Goal: Check status: Check status

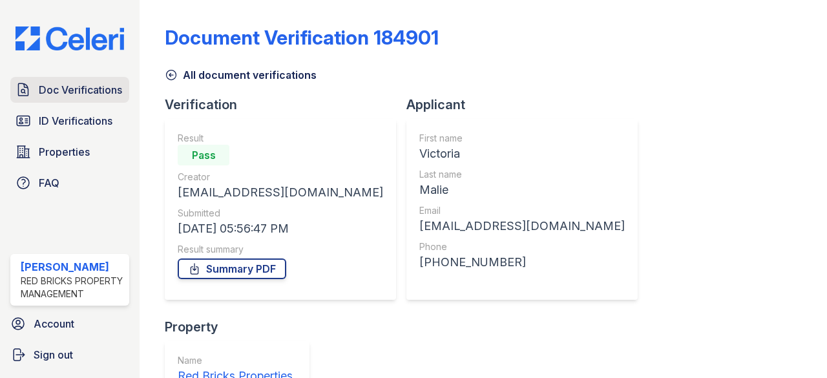
click at [65, 83] on span "Doc Verifications" at bounding box center [80, 90] width 83 height 16
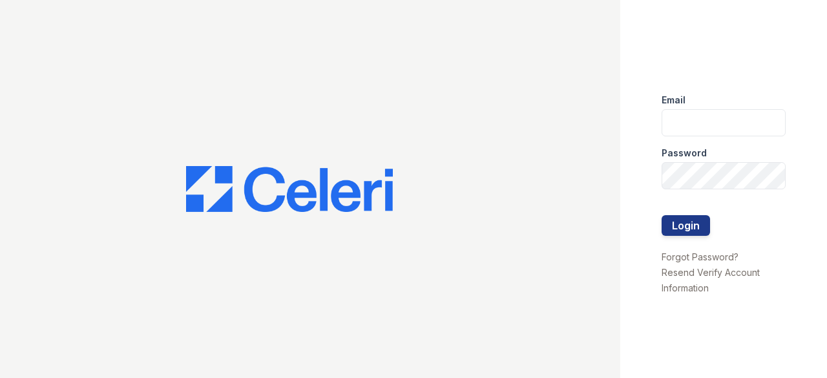
type input "[EMAIL_ADDRESS][DOMAIN_NAME]"
click at [702, 226] on button "Login" at bounding box center [686, 225] width 48 height 21
type input "[EMAIL_ADDRESS][DOMAIN_NAME]"
click at [684, 208] on div at bounding box center [724, 202] width 124 height 26
click at [684, 224] on button "Login" at bounding box center [686, 225] width 48 height 21
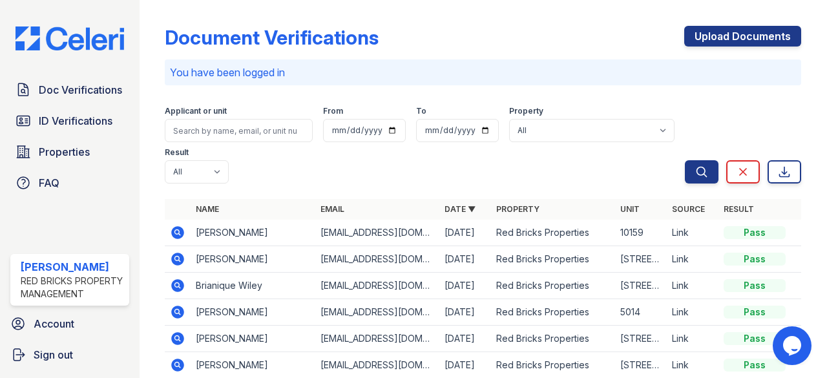
click at [180, 231] on icon at bounding box center [178, 233] width 16 height 16
click at [70, 115] on span "ID Verifications" at bounding box center [76, 121] width 74 height 16
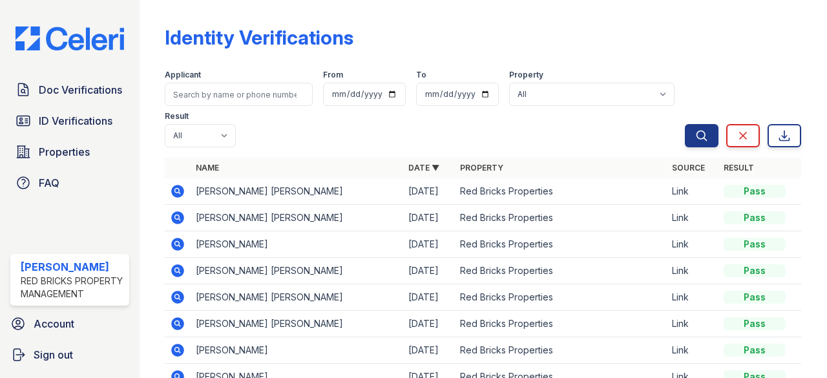
click at [177, 195] on icon at bounding box center [178, 191] width 13 height 13
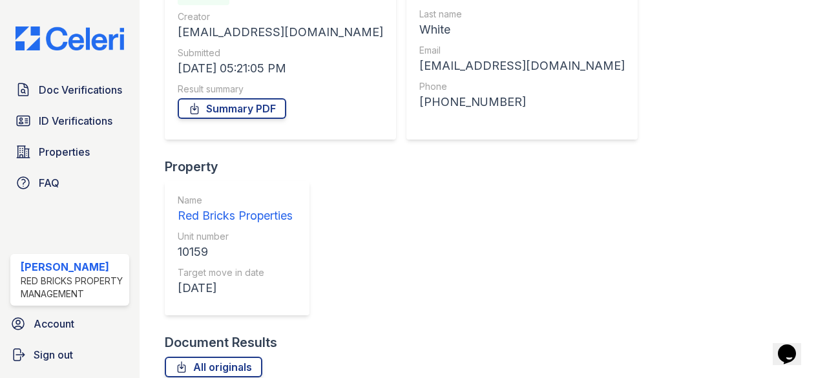
scroll to position [165, 0]
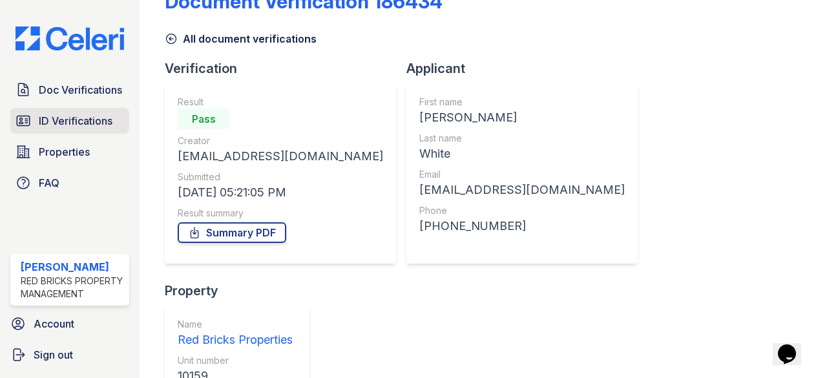
click at [78, 113] on span "ID Verifications" at bounding box center [76, 121] width 74 height 16
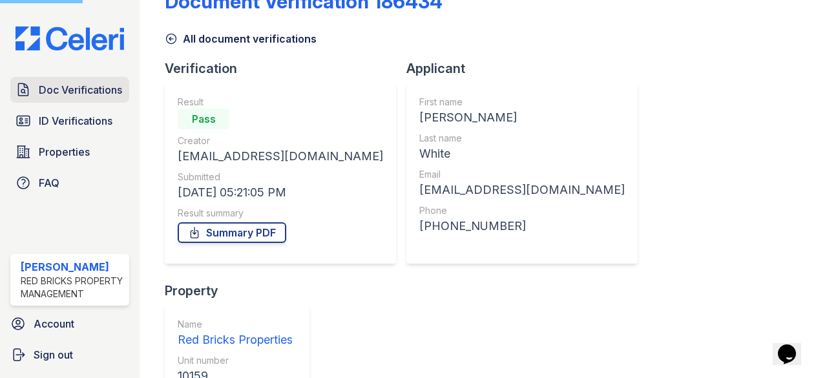
click at [72, 85] on span "Doc Verifications" at bounding box center [80, 90] width 83 height 16
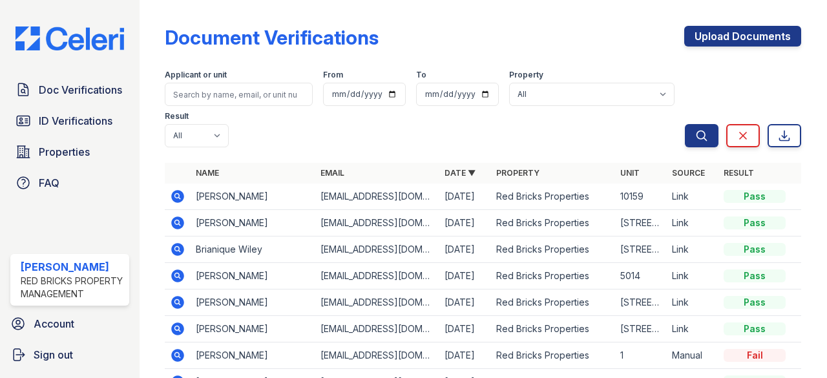
scroll to position [65, 0]
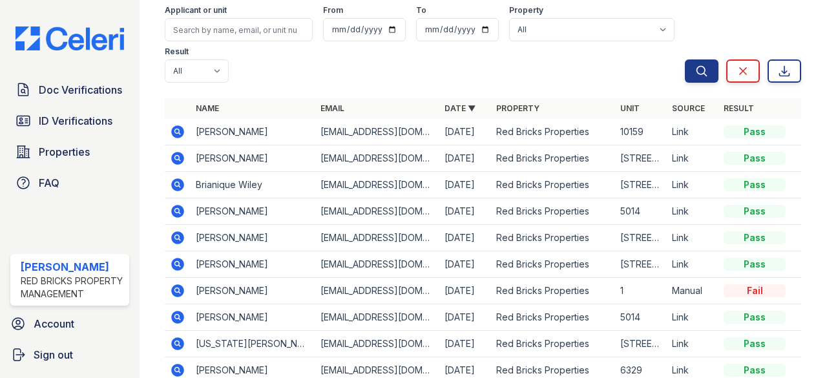
click at [182, 154] on icon at bounding box center [178, 158] width 13 height 13
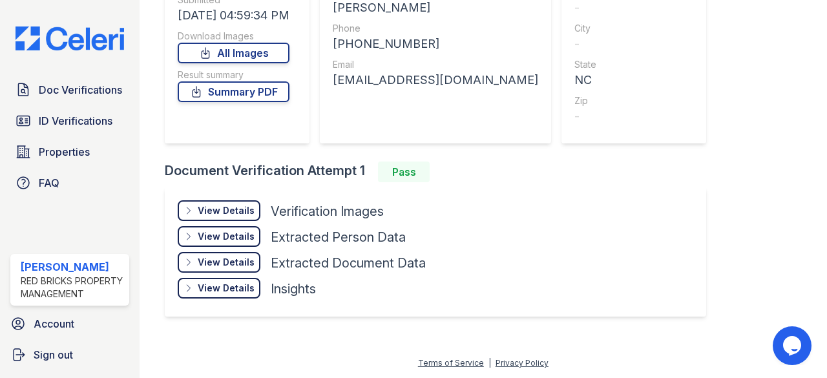
click at [244, 200] on div "View Details Details" at bounding box center [219, 210] width 83 height 21
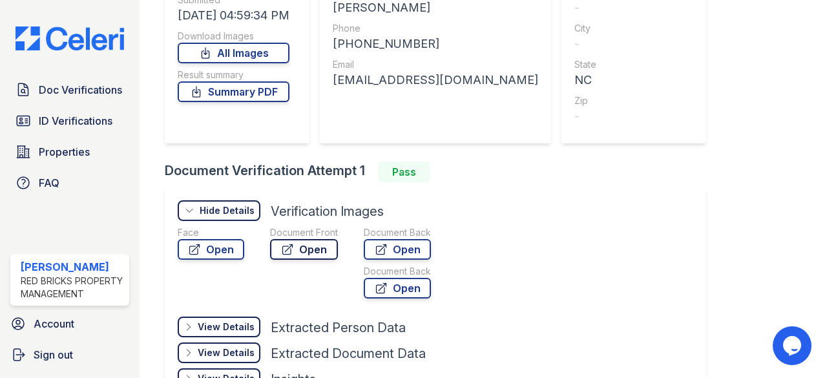
click at [295, 252] on link "Open" at bounding box center [304, 249] width 68 height 21
click at [94, 82] on span "Doc Verifications" at bounding box center [80, 90] width 83 height 16
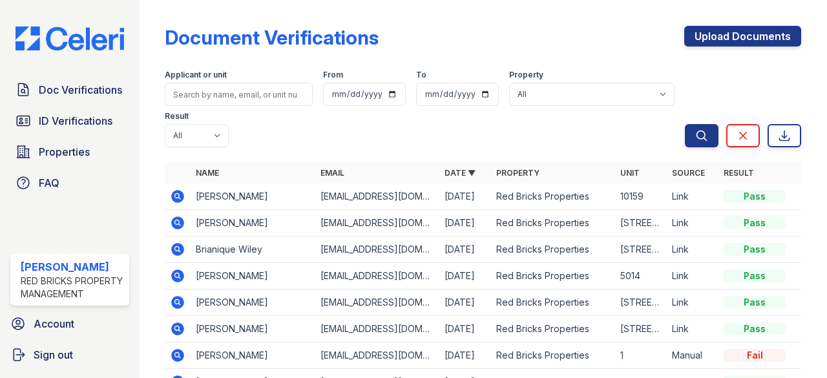
click at [176, 221] on icon at bounding box center [178, 223] width 16 height 16
click at [100, 113] on span "ID Verifications" at bounding box center [76, 121] width 74 height 16
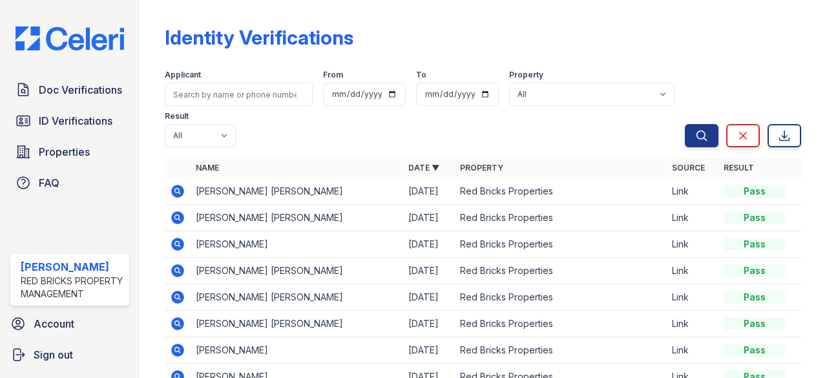
click at [181, 215] on icon at bounding box center [178, 217] width 13 height 13
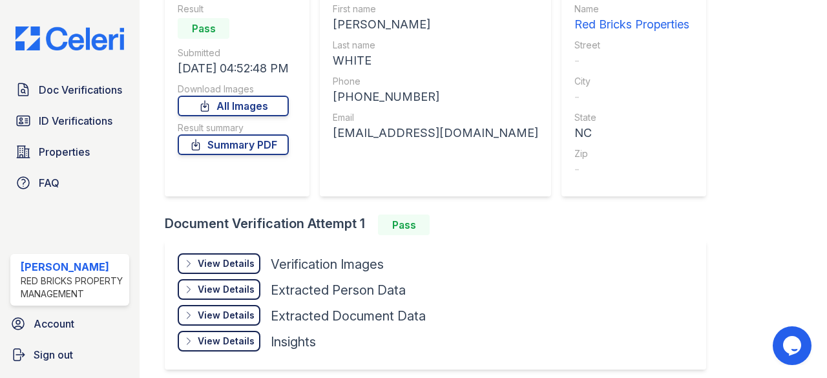
click at [231, 258] on div "View Details" at bounding box center [226, 263] width 57 height 13
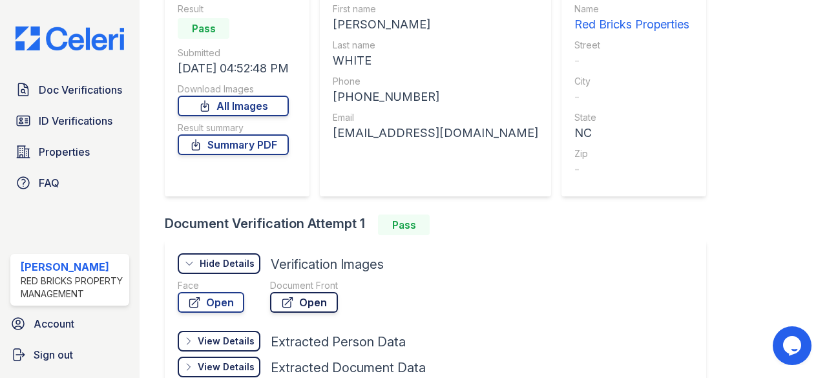
click at [293, 303] on icon at bounding box center [287, 302] width 13 height 13
